Goal: Book appointment/travel/reservation

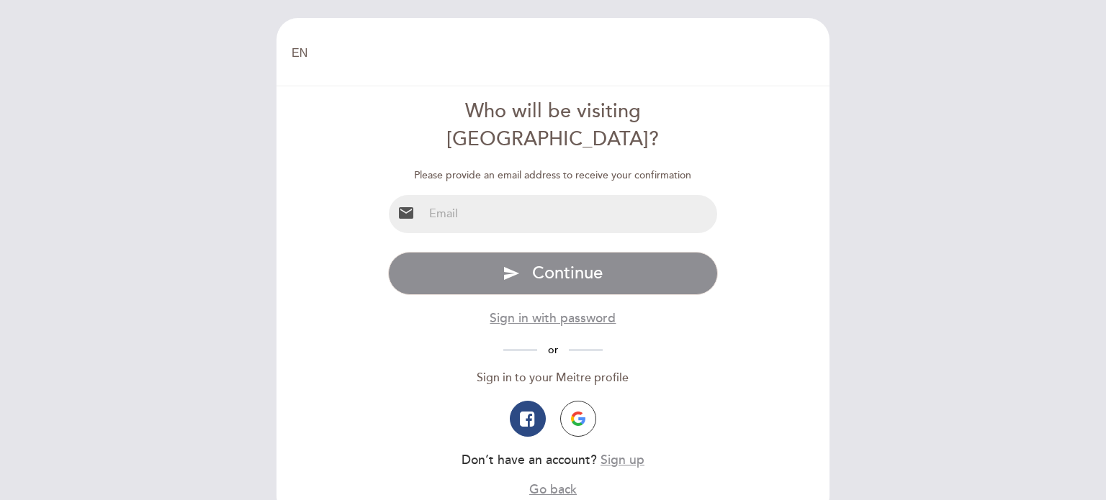
click at [530, 195] on input "email" at bounding box center [570, 214] width 295 height 38
type input "a"
type input "[EMAIL_ADDRESS][DOMAIN_NAME]"
click at [388, 252] on button "send Continue" at bounding box center [553, 273] width 331 height 43
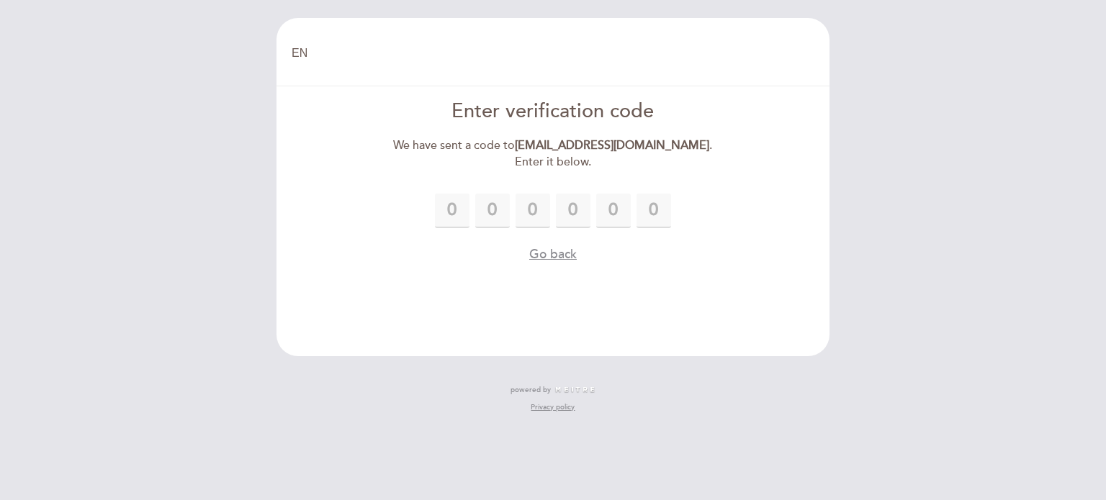
type input "9"
type input "1"
type input "5"
type input "7"
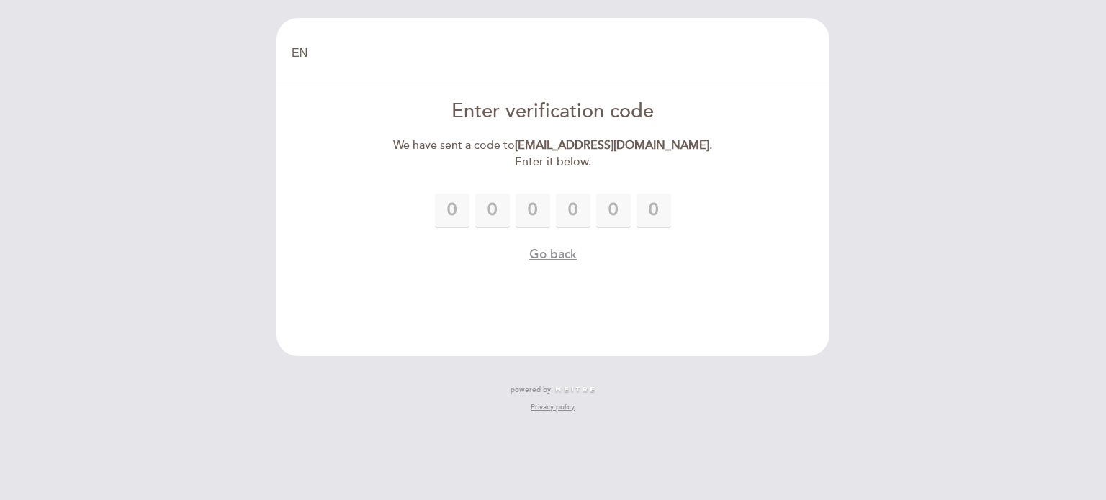
type input "8"
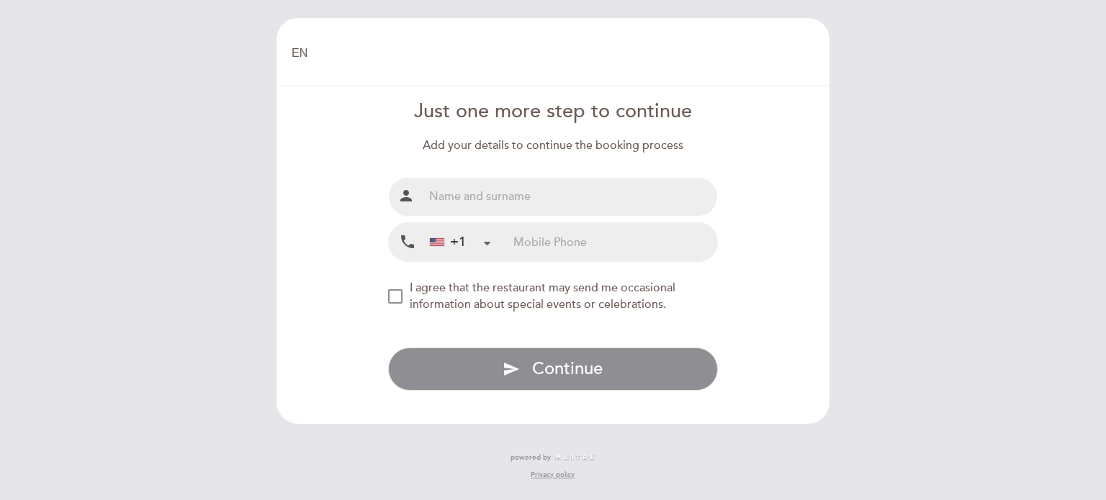
click at [538, 204] on input "text" at bounding box center [570, 197] width 295 height 38
type input "[PERSON_NAME]"
click at [534, 237] on input "tel" at bounding box center [615, 242] width 204 height 38
type input "4758826924"
click at [390, 302] on div "NEW_MODAL_AGREE_RESTAURANT_SEND_OCCASIONAL_INFO" at bounding box center [395, 296] width 14 height 14
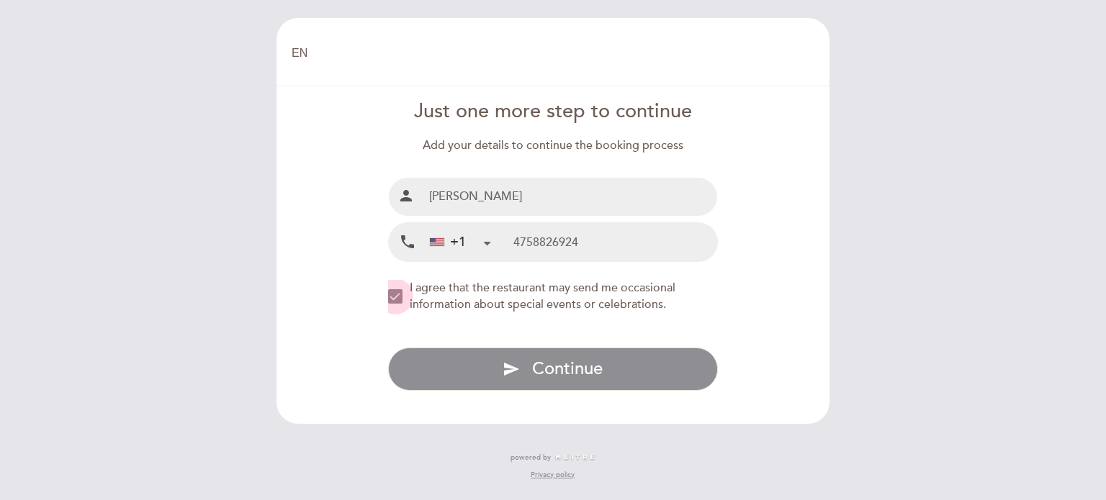
click at [393, 293] on div "NEW_MODAL_AGREE_RESTAURANT_SEND_OCCASIONAL_INFO" at bounding box center [395, 296] width 14 height 14
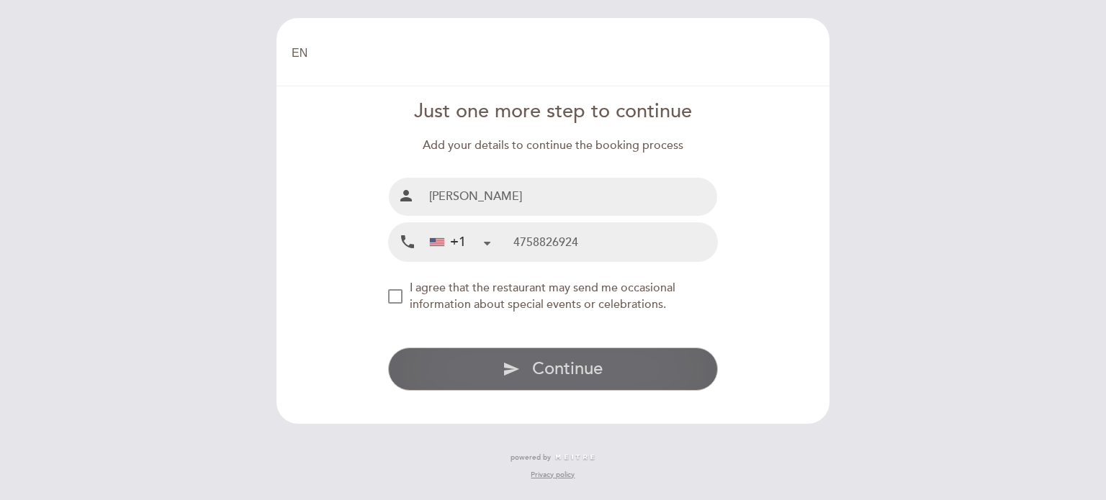
click at [484, 364] on button "send Continue" at bounding box center [553, 369] width 331 height 43
